Goal: Navigation & Orientation: Find specific page/section

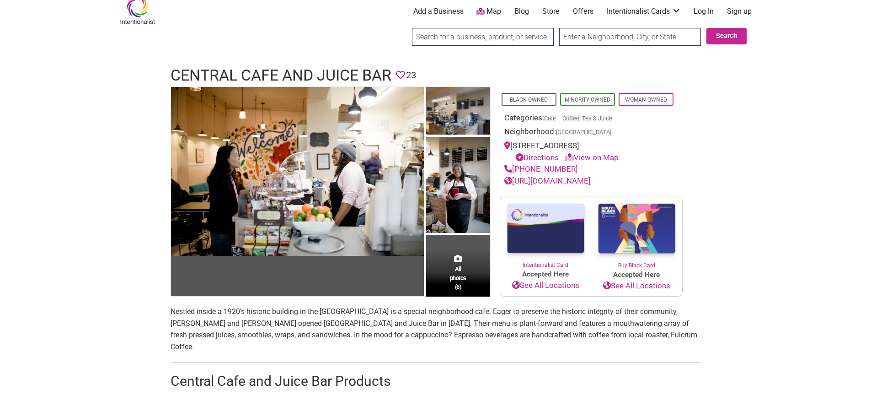
scroll to position [9, 0]
click at [591, 179] on link "https://www.centralcafeseattle.com/" at bounding box center [547, 180] width 86 height 9
drag, startPoint x: 650, startPoint y: 147, endPoint x: 514, endPoint y: 146, distance: 136.3
click at [514, 146] on div "2509 E Cherry St, Seattle, WA 98122 Directions View on Map" at bounding box center [591, 150] width 174 height 23
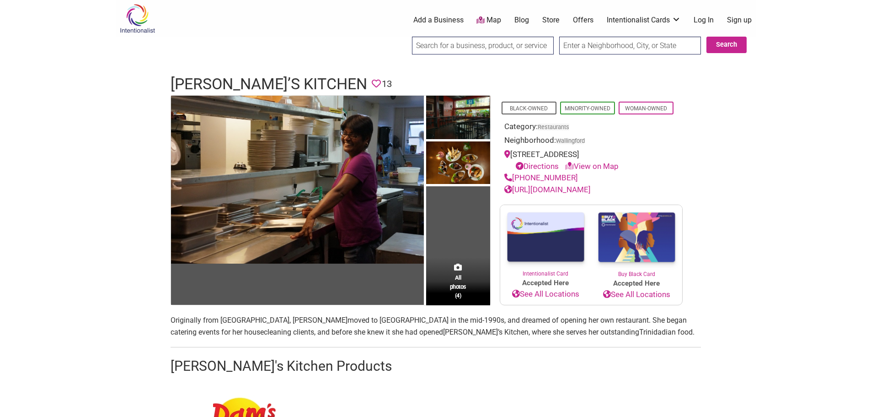
click at [578, 187] on link "[URL][DOMAIN_NAME]" at bounding box center [547, 189] width 86 height 9
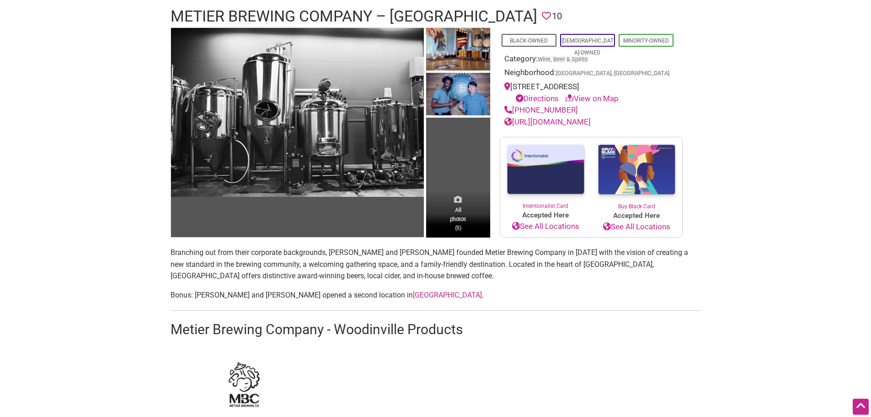
scroll to position [78, 0]
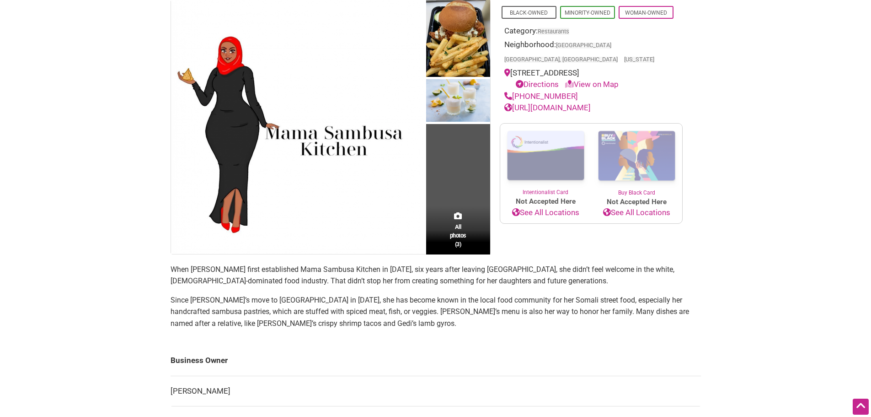
scroll to position [86, 0]
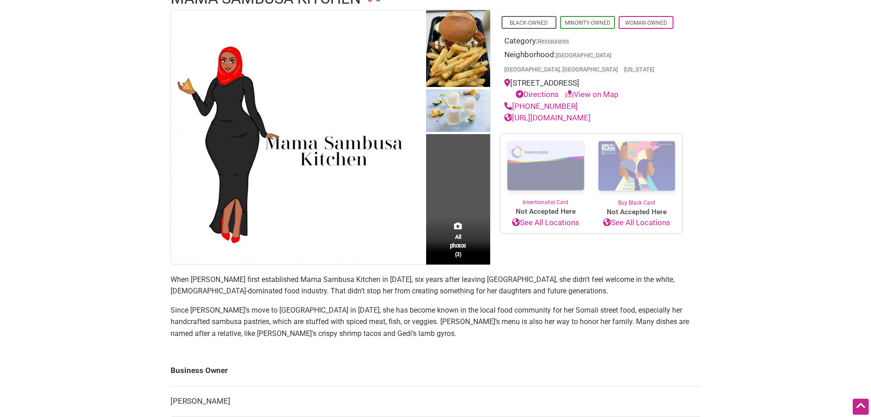
click at [588, 117] on link "[URL][DOMAIN_NAME]" at bounding box center [547, 117] width 86 height 9
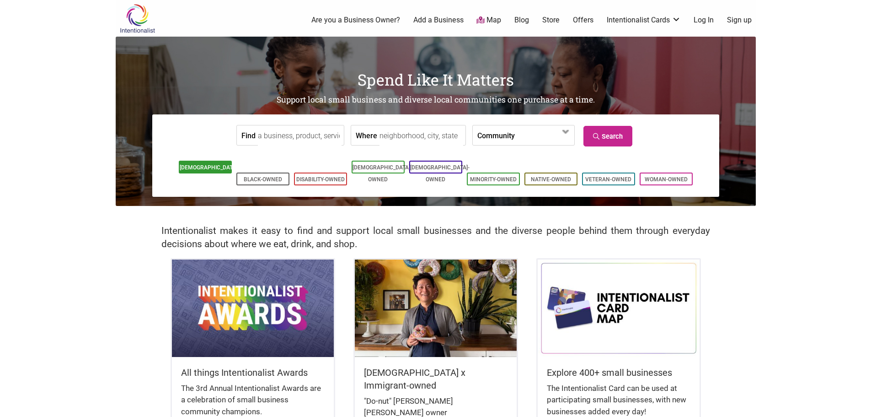
click at [204, 167] on link "[DEMOGRAPHIC_DATA]-Owned" at bounding box center [209, 173] width 59 height 18
click at [278, 176] on link "Black-Owned" at bounding box center [263, 179] width 38 height 6
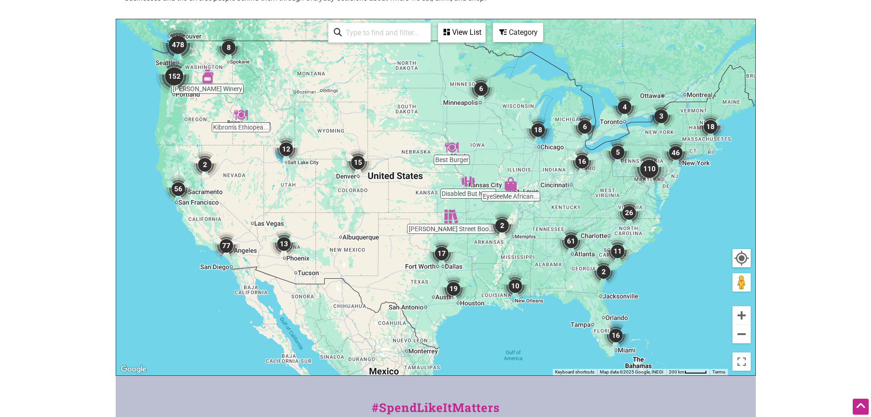
scroll to position [381, 0]
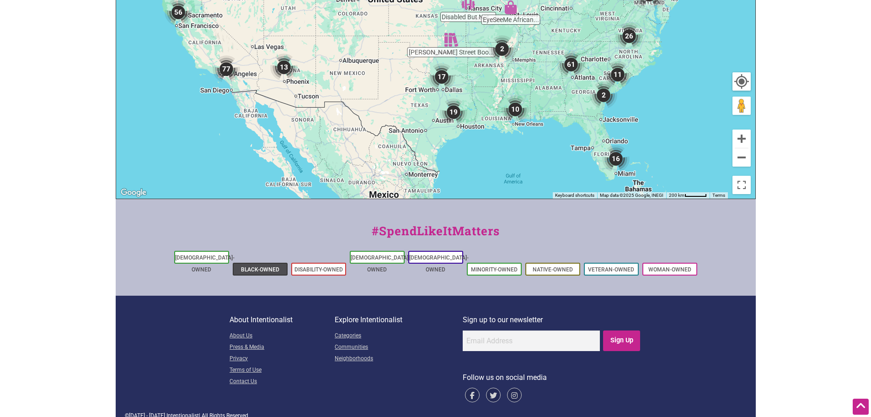
click at [260, 266] on link "Black-Owned" at bounding box center [260, 269] width 38 height 6
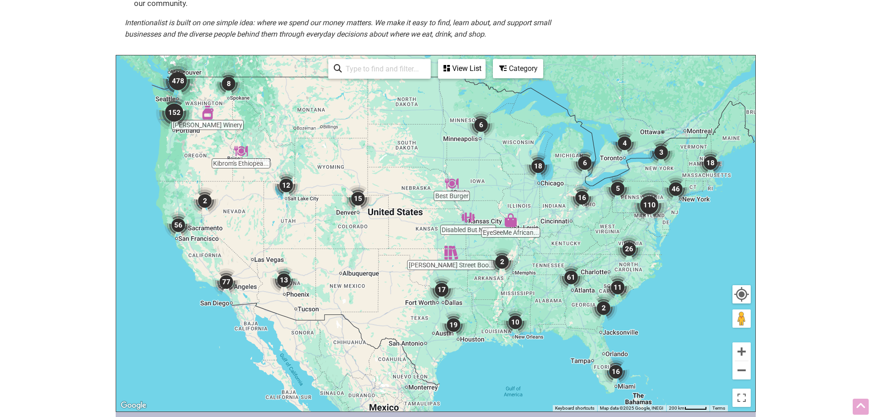
scroll to position [172, 0]
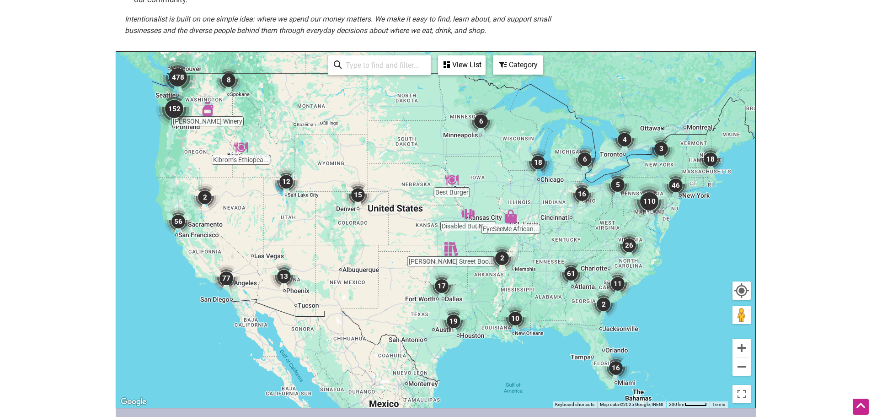
click at [485, 66] on div "Category" at bounding box center [462, 64] width 46 height 17
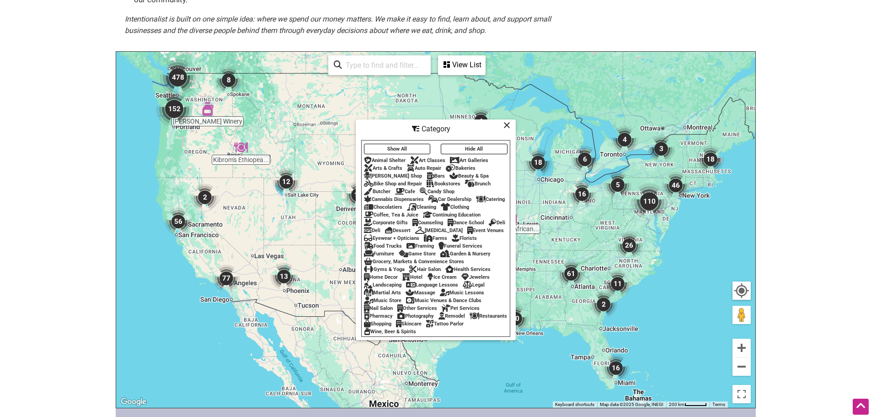
click at [506, 125] on icon at bounding box center [506, 125] width 7 height 0
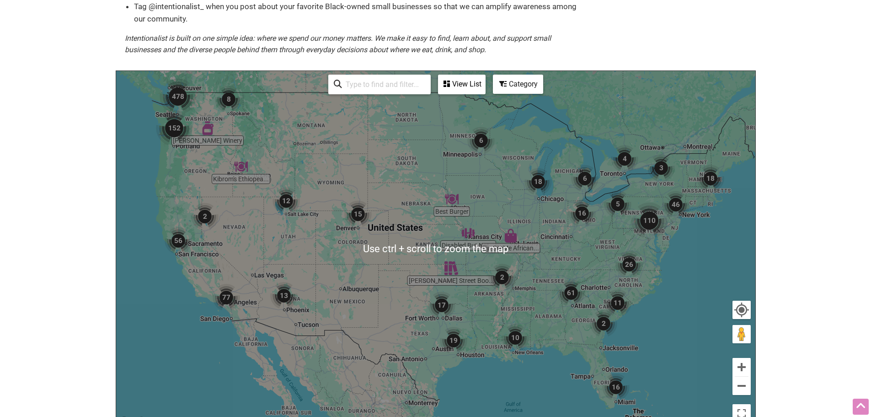
scroll to position [155, 0]
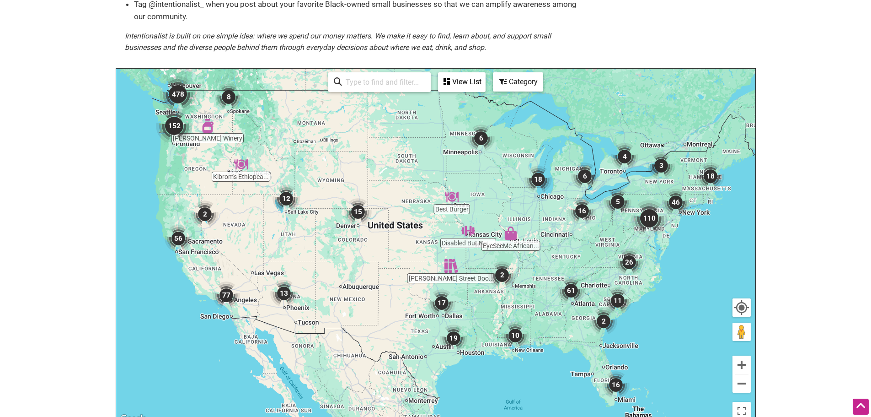
drag, startPoint x: 744, startPoint y: 329, endPoint x: 175, endPoint y: 123, distance: 604.9
click at [175, 123] on div "Best Burger Frichette Winery EyeSeeMe African... Disabled But Not... Fulton Str…" at bounding box center [435, 247] width 639 height 356
click at [175, 123] on img "152" at bounding box center [174, 126] width 44 height 44
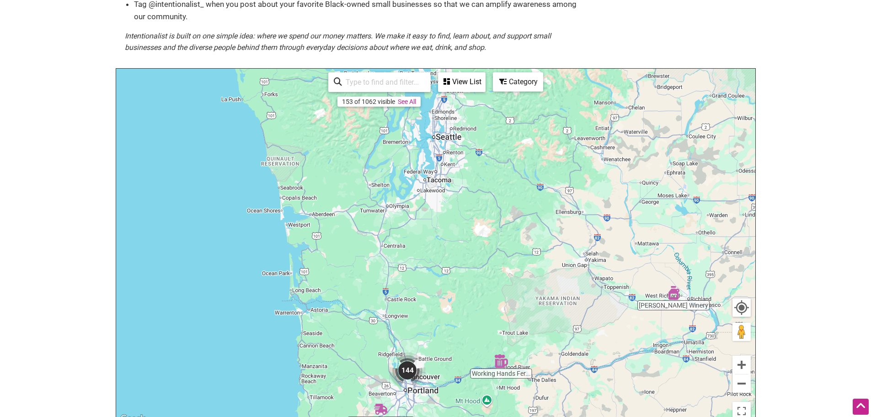
drag, startPoint x: 445, startPoint y: 217, endPoint x: 444, endPoint y: 438, distance: 221.3
click at [444, 261] on html "× Menu 0 Add a Business Map Blog Store Offers Intentionalist Cards Buy Black Ca…" at bounding box center [435, 53] width 871 height 417
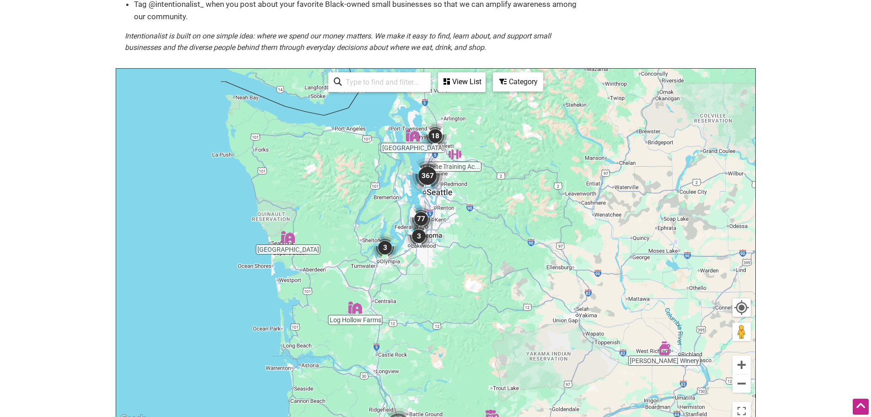
drag, startPoint x: 418, startPoint y: 315, endPoint x: 413, endPoint y: 401, distance: 87.1
click at [413, 401] on div "To navigate, press the arrow keys." at bounding box center [435, 247] width 639 height 356
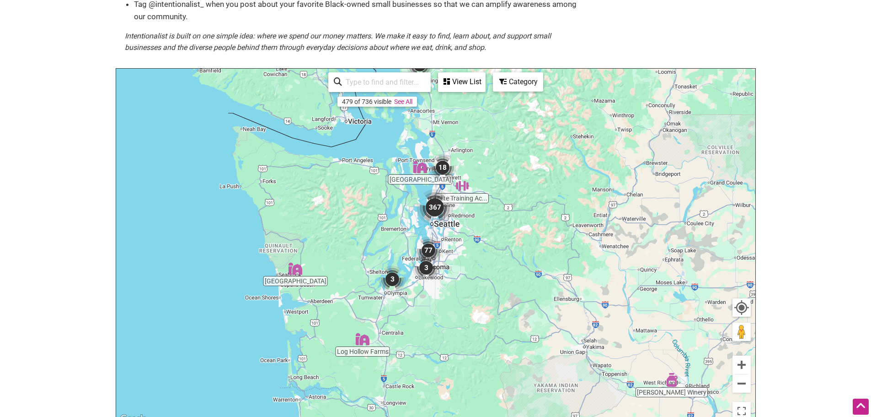
click at [434, 207] on img "367" at bounding box center [435, 207] width 44 height 44
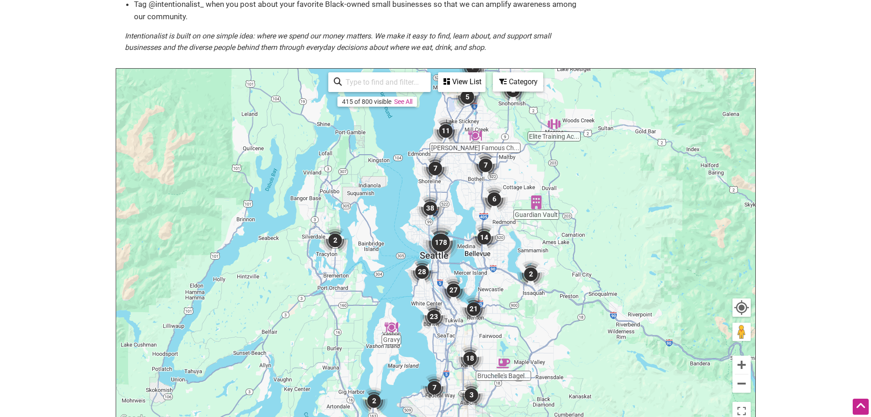
click at [444, 242] on img "178" at bounding box center [441, 242] width 44 height 44
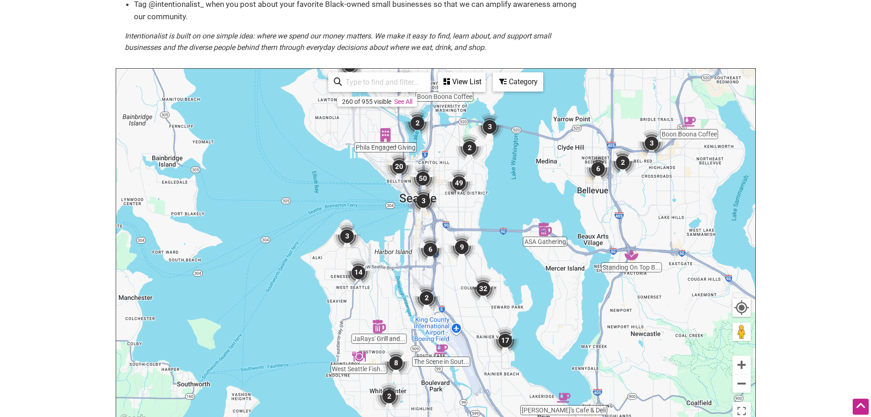
click at [423, 178] on img "50" at bounding box center [423, 178] width 35 height 35
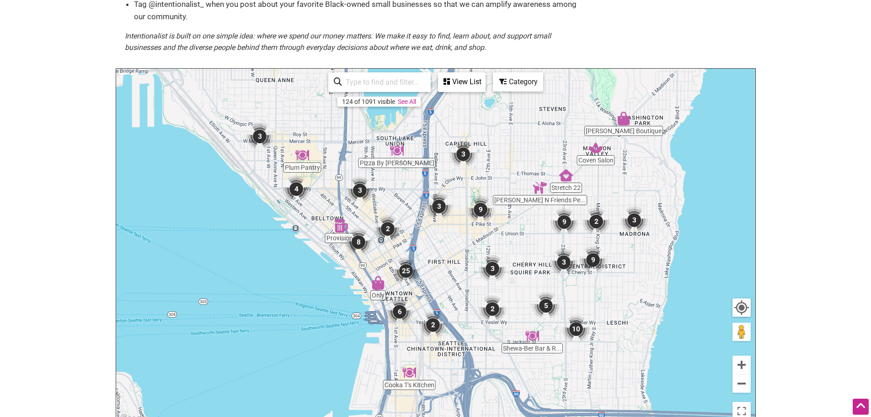
click at [439, 208] on img "3" at bounding box center [439, 206] width 35 height 35
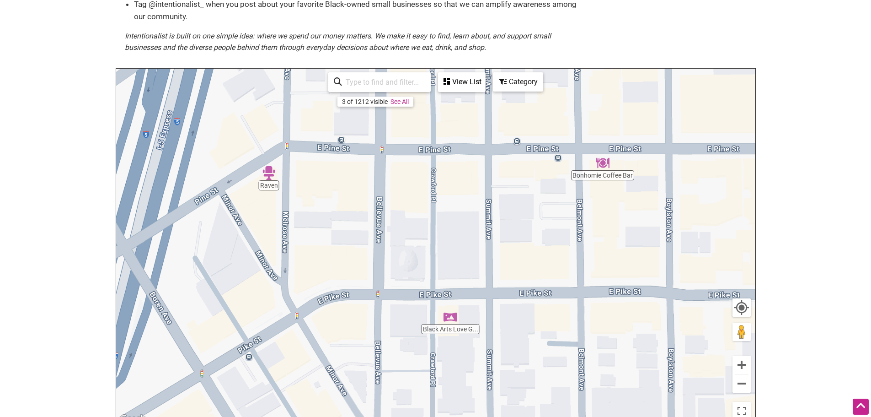
click at [457, 76] on div "View List" at bounding box center [462, 81] width 46 height 17
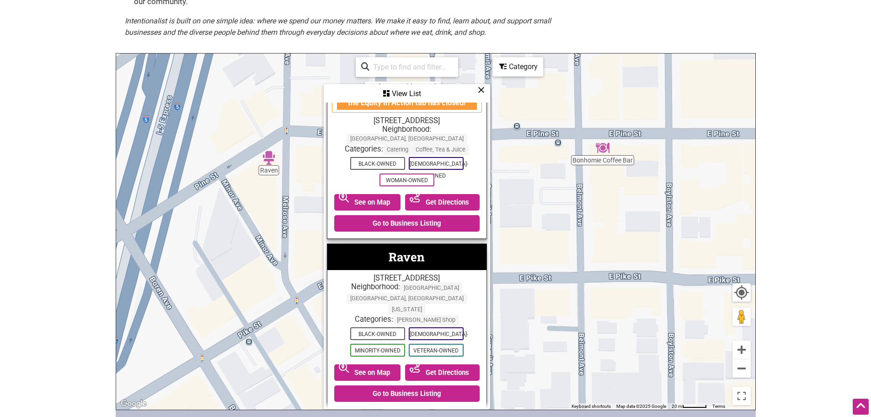
scroll to position [170, 0]
click at [478, 90] on icon at bounding box center [481, 90] width 7 height 0
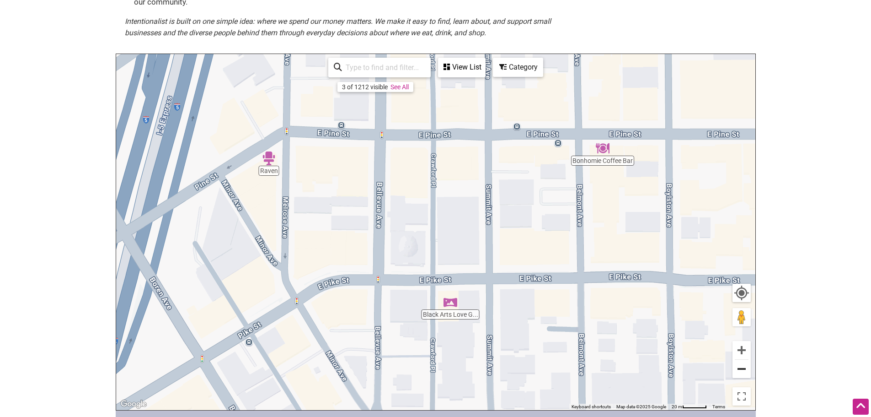
click at [748, 374] on button "Zoom out" at bounding box center [742, 368] width 18 height 18
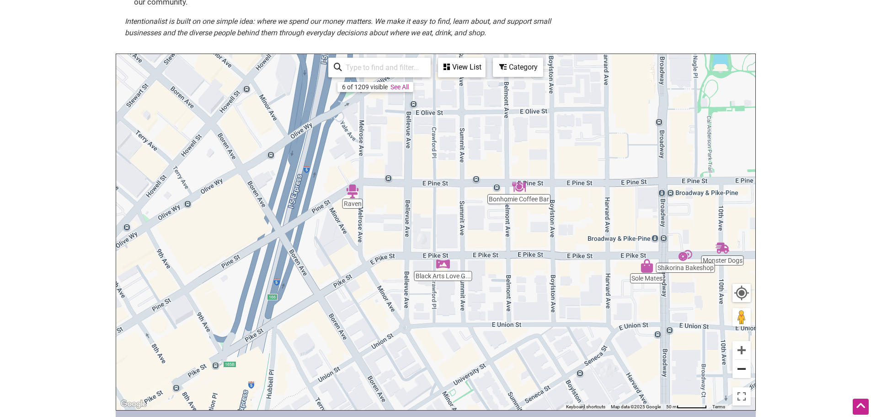
click at [748, 374] on button "Zoom out" at bounding box center [742, 368] width 18 height 18
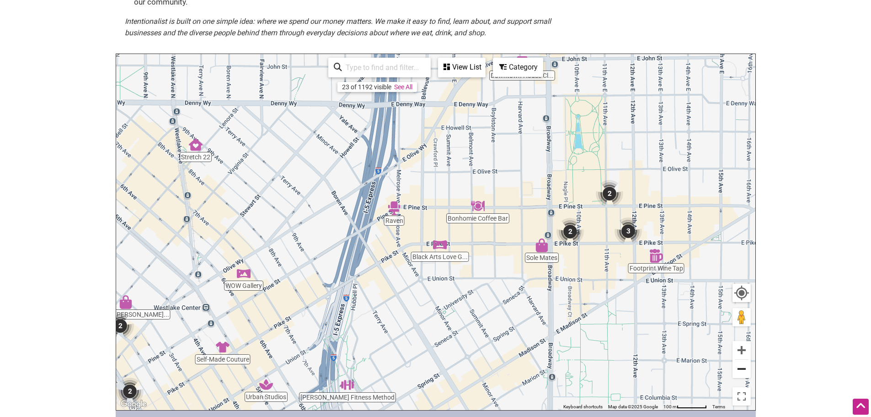
click at [748, 374] on button "Zoom out" at bounding box center [742, 368] width 18 height 18
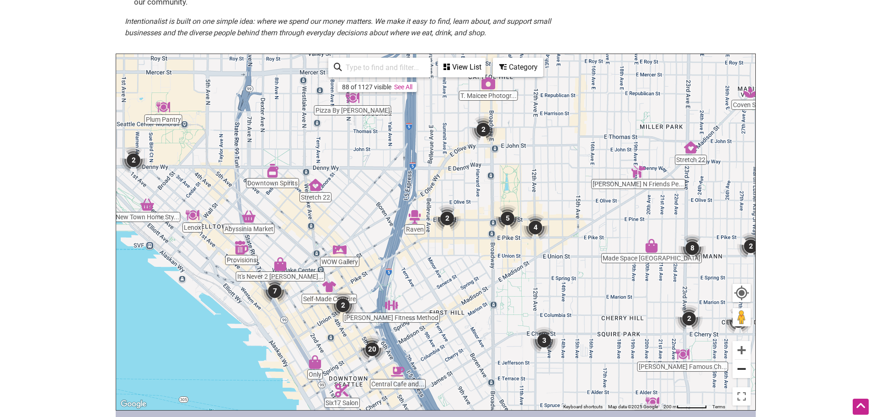
click at [748, 374] on button "Zoom out" at bounding box center [742, 368] width 18 height 18
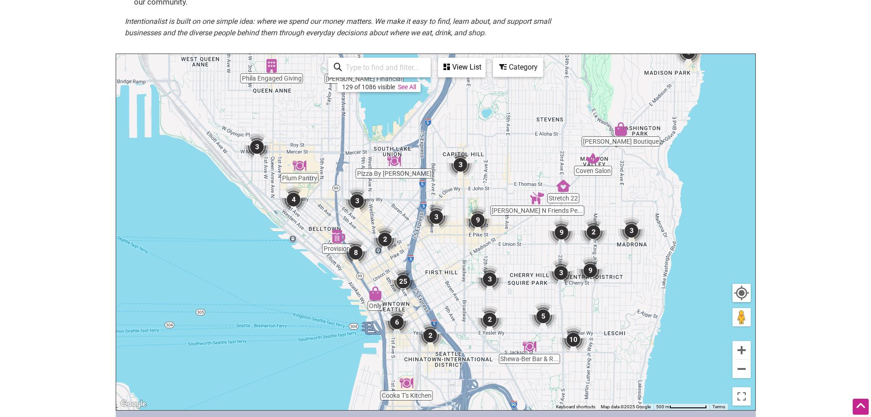
click at [453, 64] on div "View List" at bounding box center [462, 67] width 46 height 17
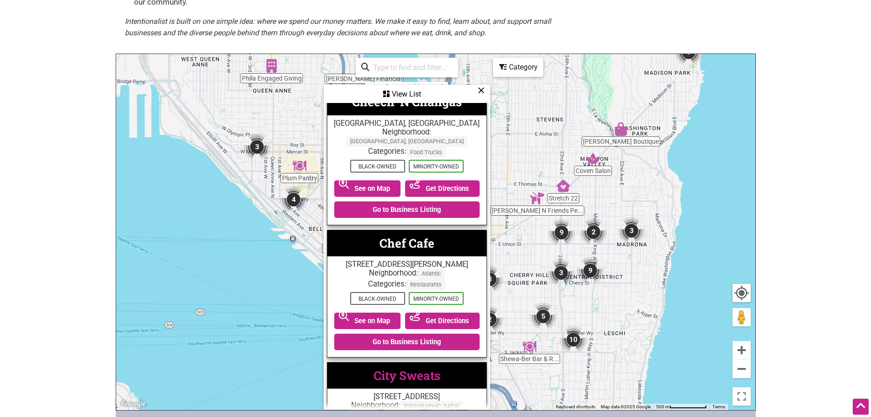
scroll to position [2814, 0]
click at [406, 235] on link "Chef Cafe" at bounding box center [407, 243] width 55 height 16
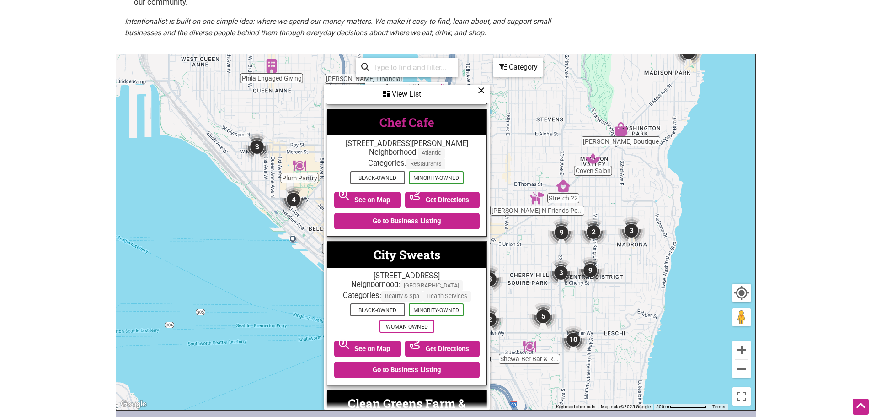
scroll to position [2935, 0]
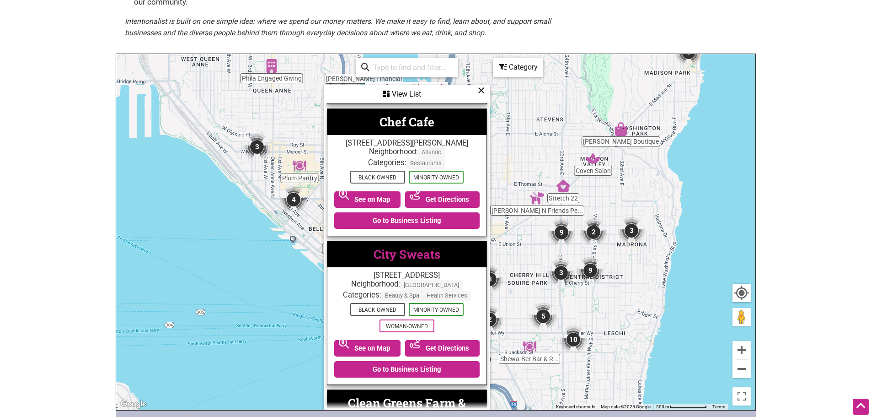
click at [412, 246] on link "City Sweats" at bounding box center [407, 254] width 67 height 16
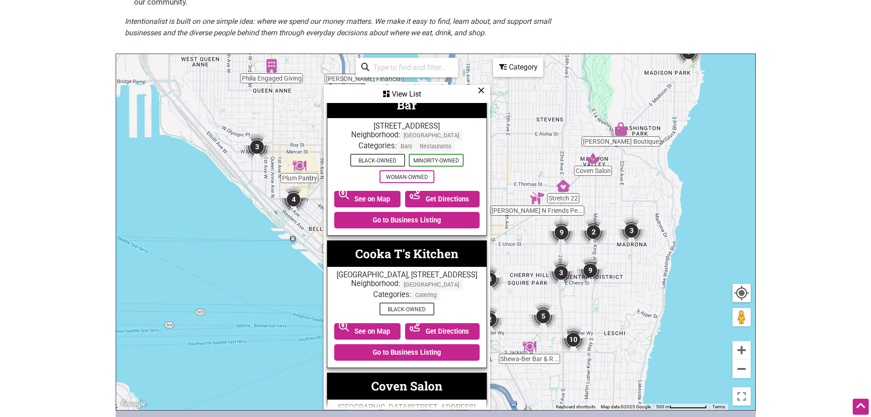
scroll to position [3548, 0]
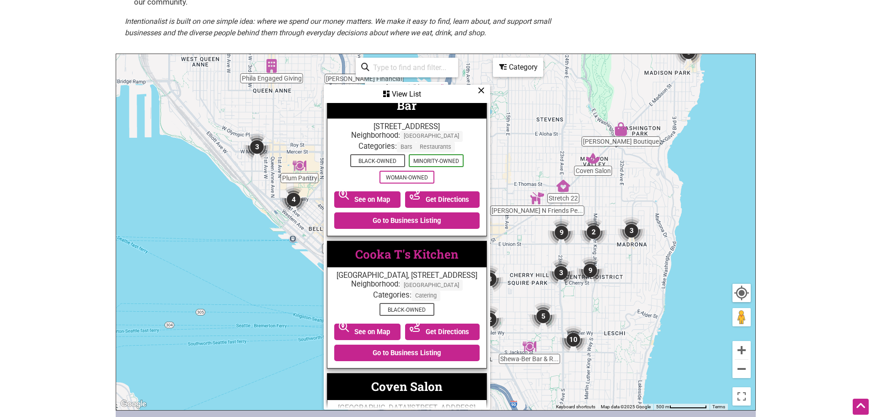
click at [421, 246] on link "Cooka T's Kitchen" at bounding box center [406, 254] width 103 height 16
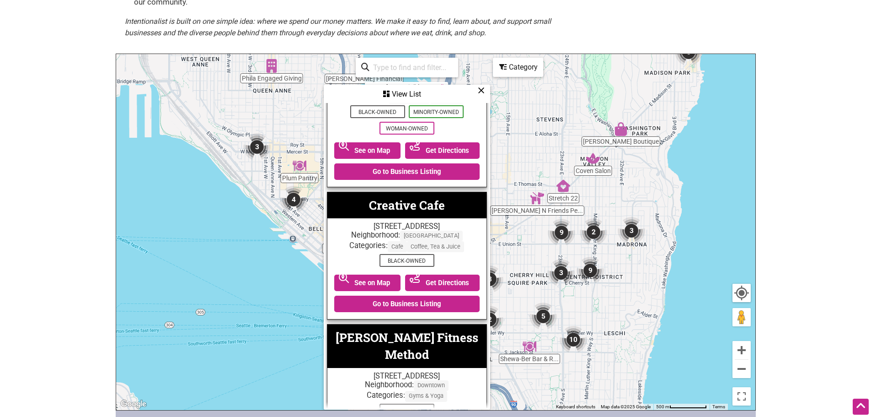
scroll to position [3878, 0]
click at [433, 197] on link "Creative Cafe" at bounding box center [407, 205] width 76 height 16
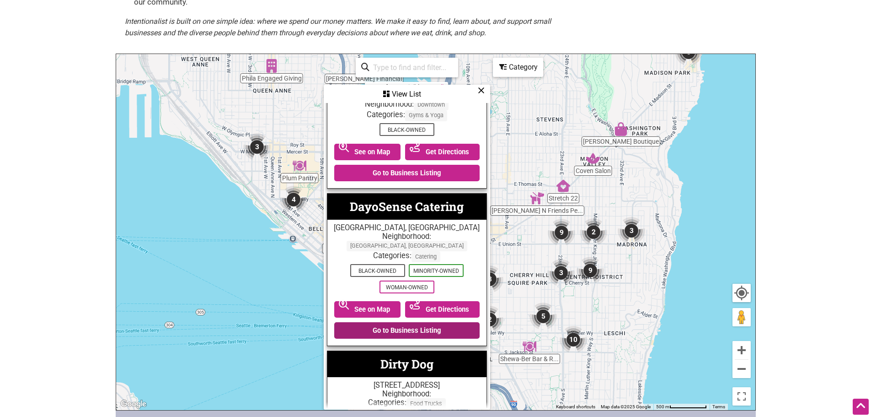
scroll to position [4158, 0]
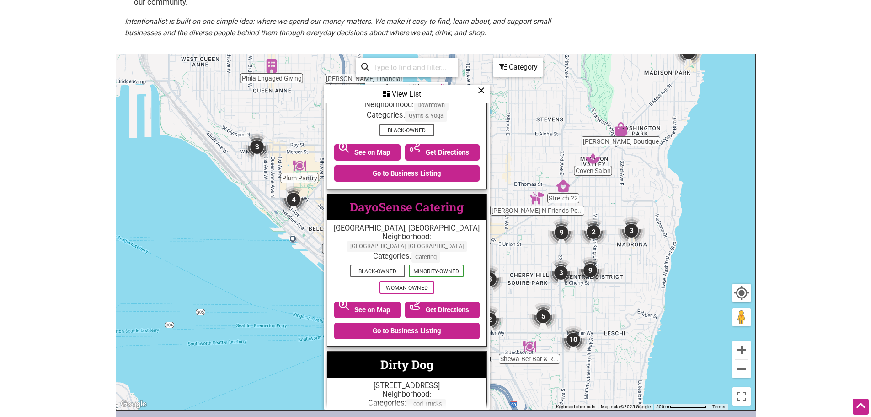
click at [419, 199] on link "DayoSense Catering" at bounding box center [407, 207] width 114 height 16
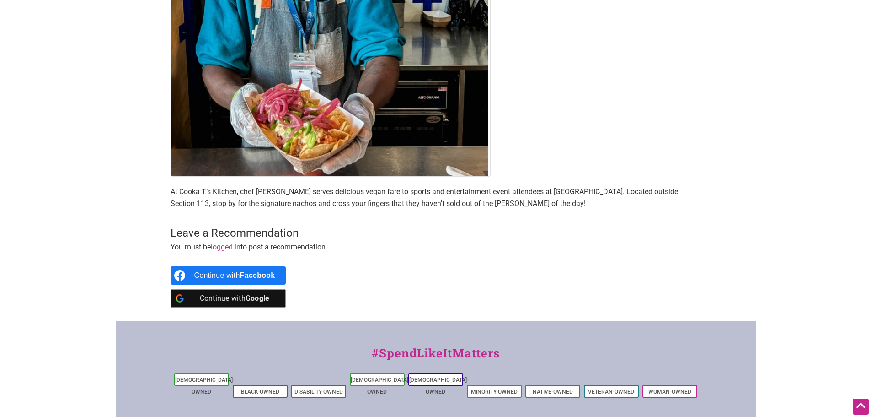
scroll to position [312, 0]
